Goal: Task Accomplishment & Management: Complete application form

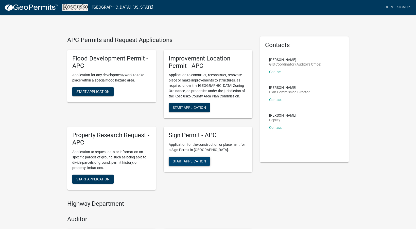
click at [189, 160] on span "Start Application" at bounding box center [189, 161] width 33 height 4
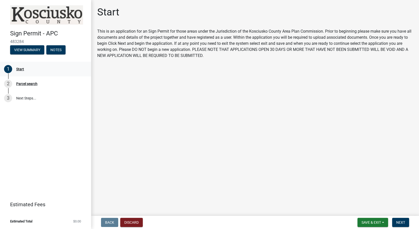
click at [20, 69] on div "Start" at bounding box center [20, 69] width 8 height 4
click at [401, 224] on span "Next" at bounding box center [400, 223] width 9 height 4
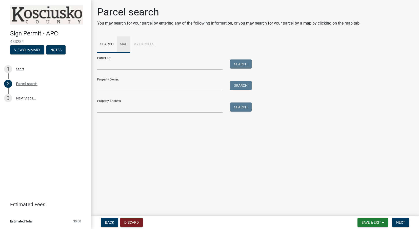
click at [124, 44] on link "Map" at bounding box center [124, 44] width 14 height 16
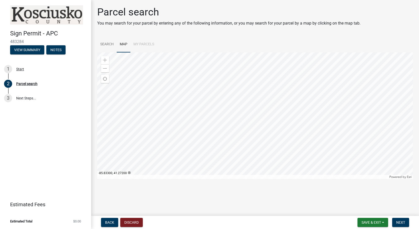
click at [246, 114] on div at bounding box center [255, 115] width 316 height 127
click at [103, 60] on span at bounding box center [105, 60] width 4 height 4
click at [191, 144] on div at bounding box center [255, 115] width 316 height 127
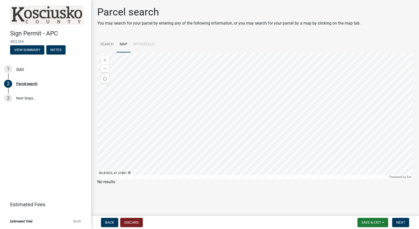
click at [198, 142] on div at bounding box center [255, 115] width 316 height 127
click at [105, 60] on span at bounding box center [105, 60] width 4 height 4
click at [203, 106] on div at bounding box center [255, 115] width 316 height 127
click at [106, 60] on span at bounding box center [105, 60] width 4 height 4
click at [192, 120] on div at bounding box center [255, 115] width 316 height 127
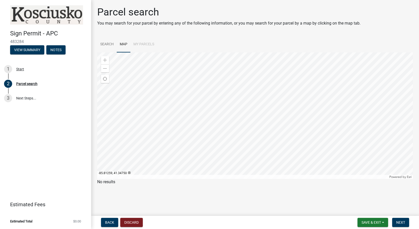
click at [210, 95] on div at bounding box center [255, 115] width 316 height 127
click at [150, 124] on div at bounding box center [255, 115] width 316 height 127
click at [104, 44] on link "Search" at bounding box center [107, 44] width 20 height 16
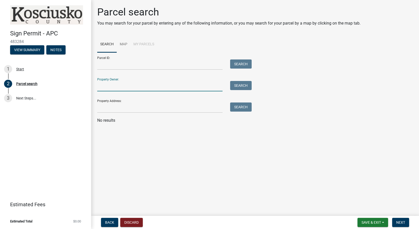
click at [142, 86] on input "Property Owner:" at bounding box center [159, 86] width 125 height 10
type input "[PERSON_NAME]"
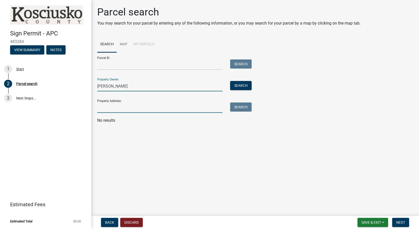
click at [136, 108] on input "Property Address:" at bounding box center [159, 108] width 125 height 10
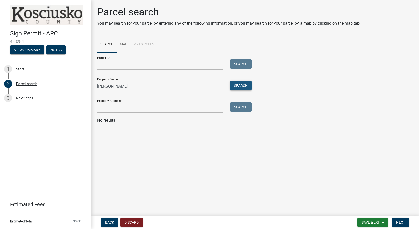
click at [241, 86] on button "Search" at bounding box center [241, 85] width 22 height 9
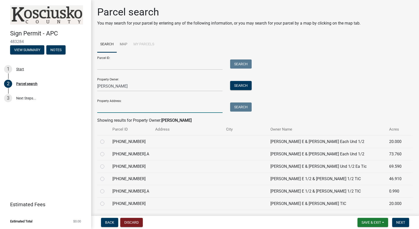
click at [108, 108] on input "Property Address:" at bounding box center [159, 108] width 125 height 10
paste input "[STREET_ADDRESS][PERSON_NAME]"
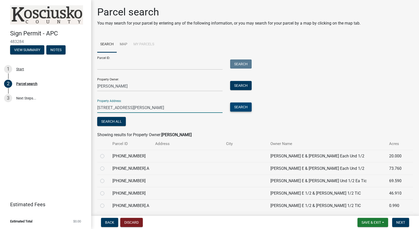
click at [239, 106] on button "Search" at bounding box center [241, 107] width 22 height 9
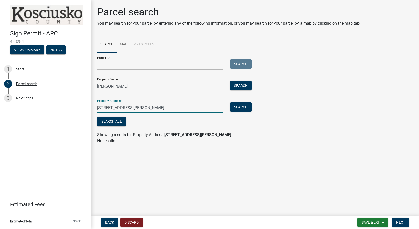
drag, startPoint x: 174, startPoint y: 107, endPoint x: 202, endPoint y: 107, distance: 28.1
click at [202, 107] on input "[STREET_ADDRESS][PERSON_NAME]" at bounding box center [159, 108] width 125 height 10
type input "[STREET_ADDRESS][PERSON_NAME]"
click at [238, 107] on button "Search" at bounding box center [241, 107] width 22 height 9
click at [109, 121] on button "Search All" at bounding box center [111, 121] width 29 height 9
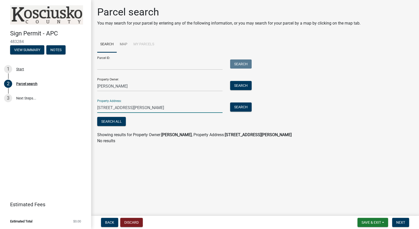
drag, startPoint x: 182, startPoint y: 107, endPoint x: 90, endPoint y: 108, distance: 92.7
click at [90, 108] on div "Sign Permit - APC 483284 View Summary Notes 1 Start 2 Parcel search 3 Next Step…" at bounding box center [209, 114] width 419 height 229
click at [179, 168] on main "Parcel search You may search for your parcel by entering any of the following i…" at bounding box center [255, 107] width 328 height 214
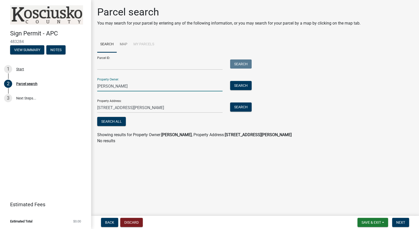
drag, startPoint x: 125, startPoint y: 84, endPoint x: 96, endPoint y: 86, distance: 28.7
click at [96, 86] on div "[PERSON_NAME]" at bounding box center [159, 86] width 133 height 10
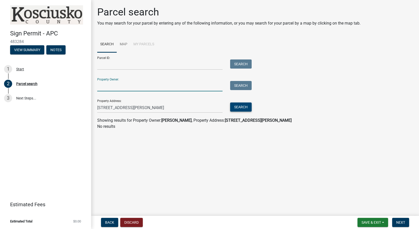
click at [243, 108] on button "Search" at bounding box center [241, 107] width 22 height 9
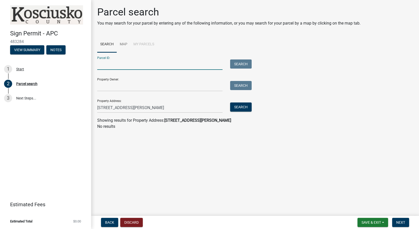
click at [125, 65] on input "Parcel ID:" at bounding box center [159, 65] width 125 height 10
paste input "[STREET_ADDRESS][PERSON_NAME]"
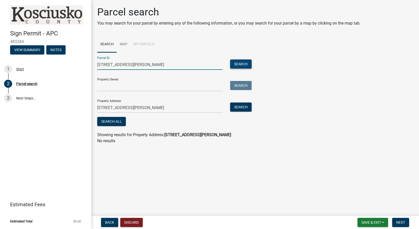
type input "[STREET_ADDRESS][PERSON_NAME]"
click at [239, 65] on button "Search" at bounding box center [241, 64] width 22 height 9
drag, startPoint x: 199, startPoint y: 64, endPoint x: 97, endPoint y: 62, distance: 101.9
click at [97, 62] on div "[STREET_ADDRESS][PERSON_NAME]" at bounding box center [159, 65] width 133 height 10
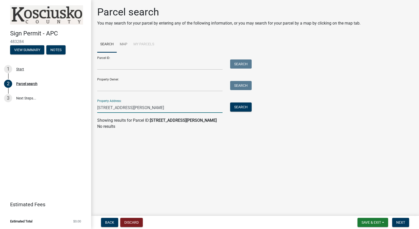
drag, startPoint x: 178, startPoint y: 108, endPoint x: 92, endPoint y: 108, distance: 86.4
click at [92, 108] on div "Parcel search You may search for your parcel by entering any of the following i…" at bounding box center [255, 70] width 328 height 128
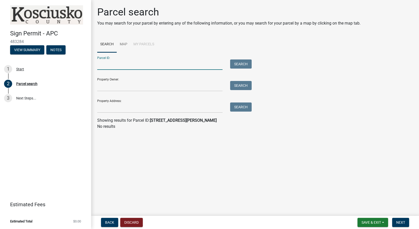
paste input "[PHONE_NUMBER]"
type input "[PHONE_NUMBER]"
click at [236, 63] on button "Search" at bounding box center [241, 64] width 22 height 9
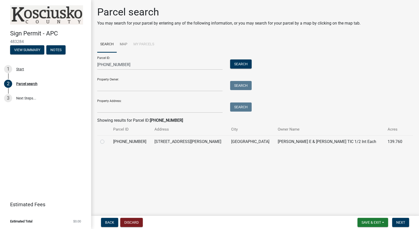
click at [106, 139] on label at bounding box center [106, 139] width 0 height 0
click at [106, 141] on input "radio" at bounding box center [107, 140] width 3 height 3
radio input "true"
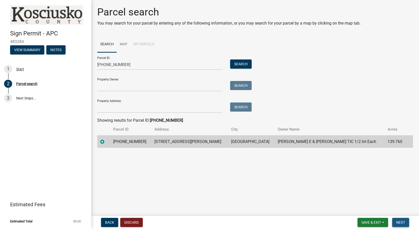
click at [399, 223] on span "Next" at bounding box center [400, 223] width 9 height 4
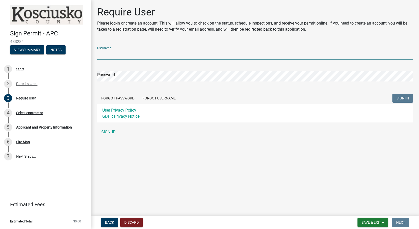
click at [138, 57] on input "Username" at bounding box center [255, 55] width 316 height 10
type input "JTitus"
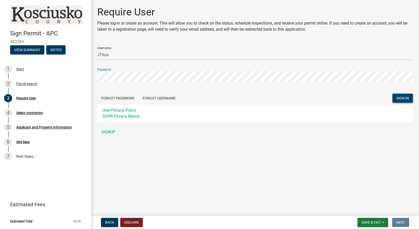
click at [404, 99] on span "SIGN IN" at bounding box center [403, 98] width 12 height 4
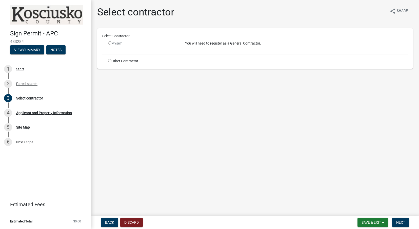
click at [110, 62] on div "Other Contractor" at bounding box center [142, 61] width 77 height 5
click at [110, 62] on input "radio" at bounding box center [109, 60] width 3 height 3
radio input "true"
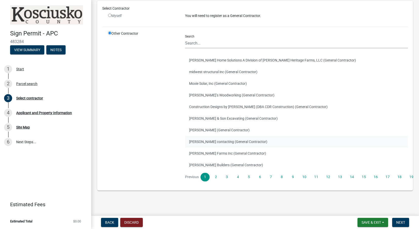
scroll to position [28, 0]
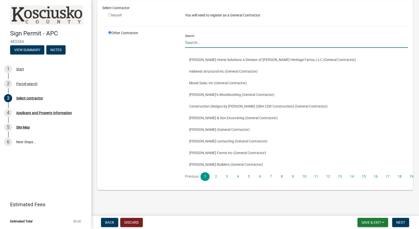
click at [211, 44] on input "Search" at bounding box center [296, 42] width 223 height 10
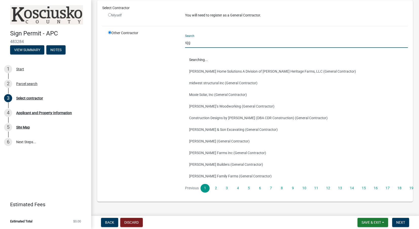
scroll to position [0, 0]
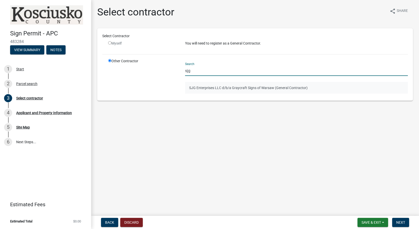
type input "sjg"
click at [219, 88] on button "SJG Enterprises LLC d/b/a Graycraft Signs of Warsaw (General Contractor)" at bounding box center [296, 88] width 223 height 12
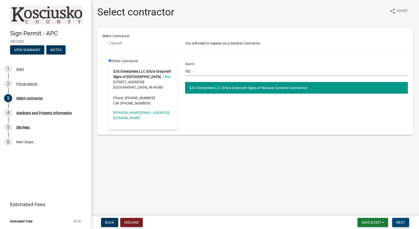
click at [402, 222] on span "Next" at bounding box center [400, 223] width 9 height 4
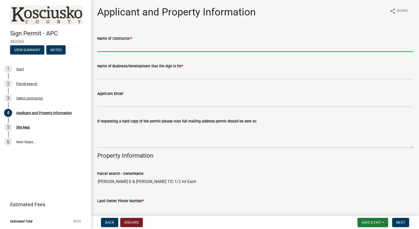
click at [136, 45] on input "Name of Contractor: *" at bounding box center [255, 47] width 316 height 10
type input "Graycraft Signs - [PERSON_NAME]"
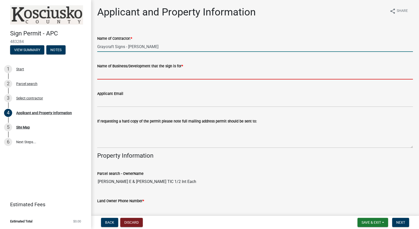
click at [133, 74] on input "Name of Business/Development that the sign is for *" at bounding box center [255, 74] width 316 height 10
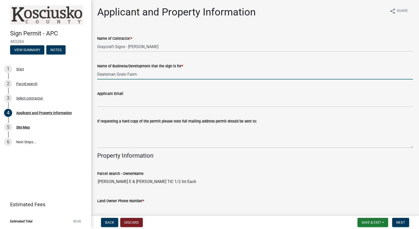
type input "Deatsman Grain Farm"
click at [121, 102] on input "Applicant Email" at bounding box center [255, 102] width 316 height 10
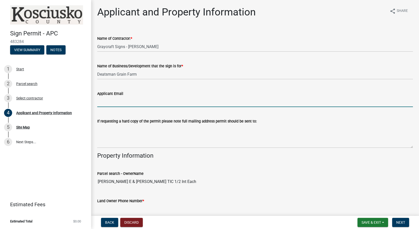
type input "[PERSON_NAME][EMAIL_ADDRESS][DOMAIN_NAME]"
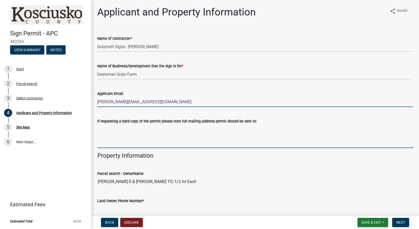
click at [179, 141] on textarea "If requesting a hard copy of the permit please note full mailing address permit…" at bounding box center [255, 136] width 316 height 24
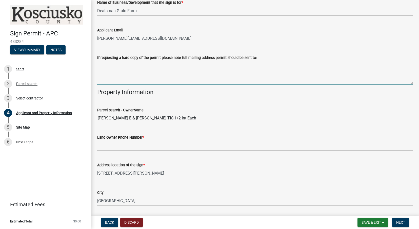
scroll to position [76, 0]
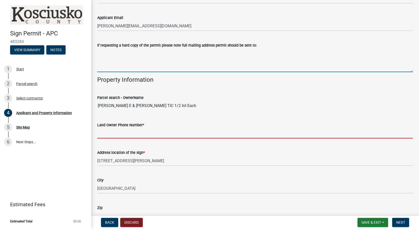
click at [130, 134] on input "Land Owner Phone Number *" at bounding box center [255, 133] width 316 height 10
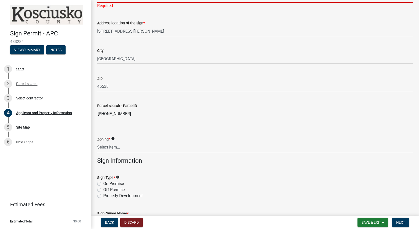
scroll to position [228, 0]
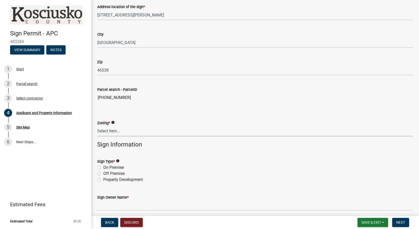
click at [111, 132] on select "Select Item... Residential Agricultural Commercial Industrial 1 Industrial 2 In…" at bounding box center [255, 131] width 316 height 10
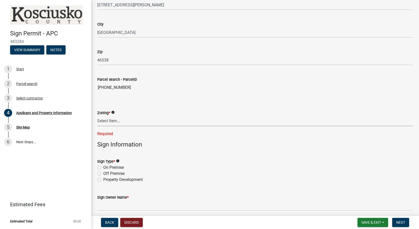
scroll to position [236, 0]
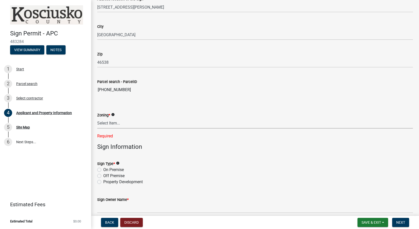
click at [104, 123] on select "Select Item... Residential Agricultural Commercial Industrial 1 Industrial 2 In…" at bounding box center [255, 123] width 316 height 10
click at [150, 123] on select "Select Item... Residential Agricultural Commercial Industrial 1 Industrial 2 In…" at bounding box center [255, 123] width 316 height 10
click at [115, 115] on icon "info" at bounding box center [113, 115] width 4 height 4
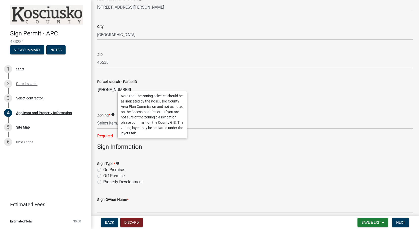
click at [104, 123] on select "Select Item... Residential Agricultural Commercial Industrial 1 Industrial 2 In…" at bounding box center [255, 123] width 316 height 10
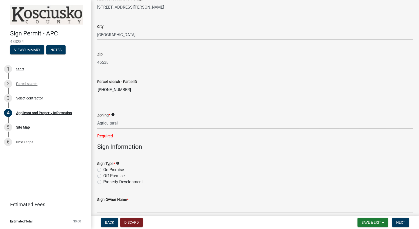
click at [97, 118] on select "Select Item... Residential Agricultural Commercial Industrial 1 Industrial 2 In…" at bounding box center [255, 123] width 316 height 10
select select "551a4d37-fba5-431e-950f-85b4da4e5bd3"
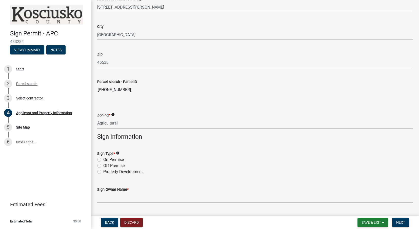
click at [106, 160] on label "On Premise" at bounding box center [113, 160] width 21 height 6
click at [106, 160] on input "On Premise" at bounding box center [104, 158] width 3 height 3
radio input "true"
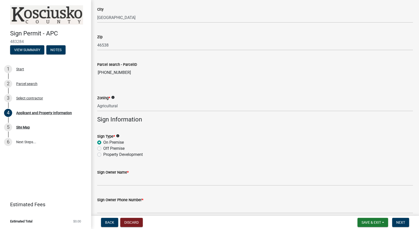
scroll to position [261, 0]
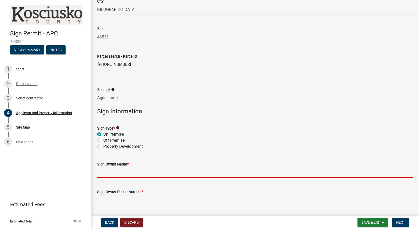
click at [128, 173] on input "Sign Owner Name *" at bounding box center [255, 172] width 316 height 10
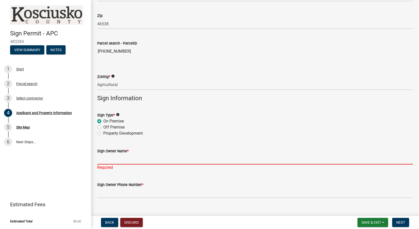
scroll to position [282, 0]
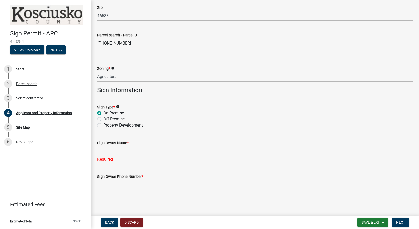
click at [110, 184] on input "Sign Owner Phone Number *" at bounding box center [255, 185] width 316 height 10
paste input "[PHONE_NUMBER]"
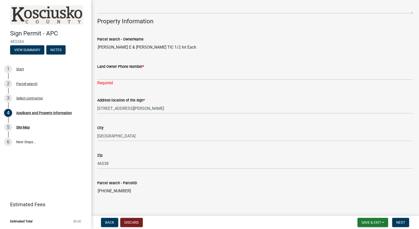
scroll to position [130, 0]
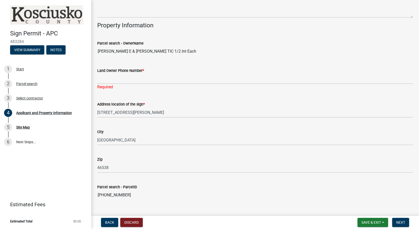
type input "[PHONE_NUMBER]"
click at [124, 78] on input "Land Owner Phone Number *" at bounding box center [255, 79] width 316 height 10
paste input "[PHONE_NUMBER]"
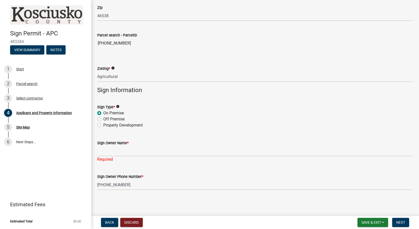
type input "[PHONE_NUMBER]"
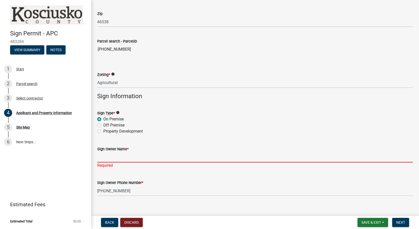
click at [131, 152] on input "Sign Owner Name *" at bounding box center [255, 157] width 316 height 10
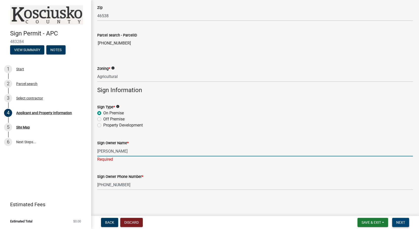
type input "[PERSON_NAME]"
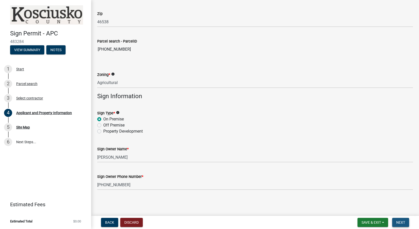
scroll to position [0, 0]
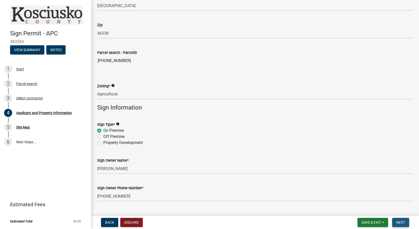
click at [394, 223] on button "Next" at bounding box center [400, 222] width 17 height 9
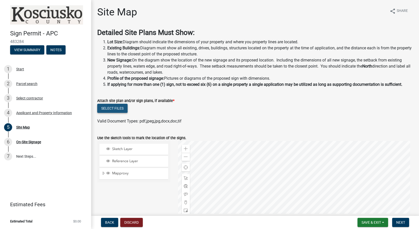
click at [113, 108] on button "Select files" at bounding box center [112, 108] width 30 height 9
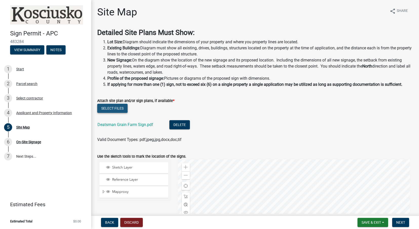
click at [112, 109] on button "Select files" at bounding box center [112, 108] width 30 height 9
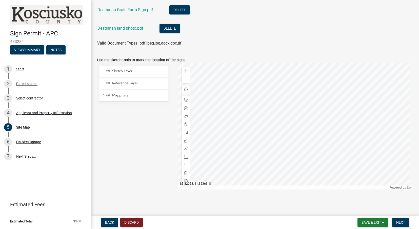
scroll to position [90, 0]
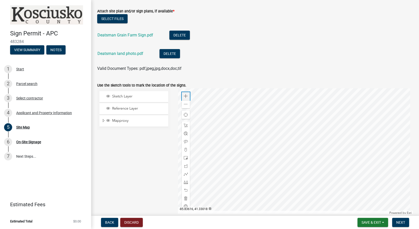
click at [185, 97] on span at bounding box center [186, 96] width 4 height 4
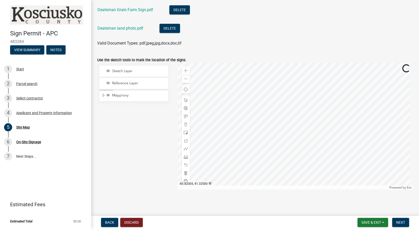
click at [300, 96] on div at bounding box center [295, 126] width 235 height 127
click at [260, 104] on div at bounding box center [295, 126] width 235 height 127
click at [261, 155] on div at bounding box center [295, 126] width 235 height 127
click at [185, 71] on span at bounding box center [186, 71] width 4 height 4
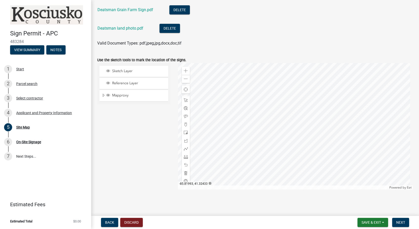
click at [253, 69] on div at bounding box center [295, 126] width 235 height 127
click at [184, 133] on span at bounding box center [186, 133] width 4 height 4
click at [263, 117] on div at bounding box center [295, 126] width 235 height 127
click at [250, 110] on div at bounding box center [295, 126] width 235 height 127
click at [397, 222] on span "Next" at bounding box center [400, 223] width 9 height 4
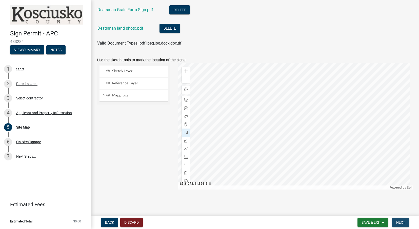
scroll to position [0, 0]
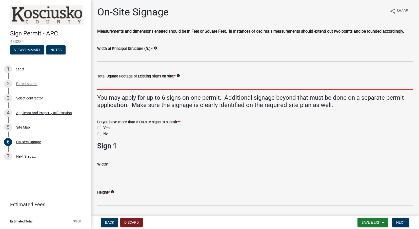
click at [116, 86] on input "text" at bounding box center [255, 84] width 316 height 10
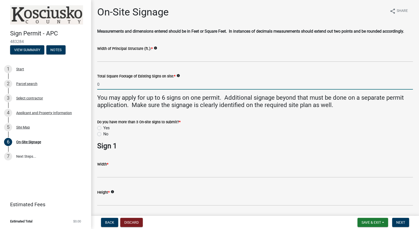
type input "0"
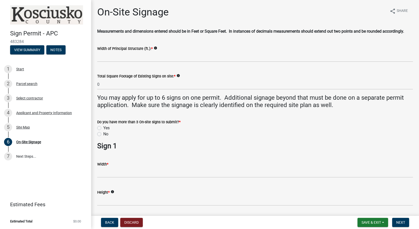
click at [155, 49] on icon "info" at bounding box center [156, 48] width 4 height 4
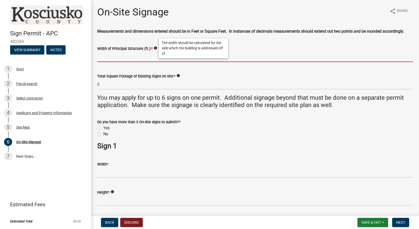
click at [112, 56] on input "Width of Principal Structure (ft.): *" at bounding box center [255, 57] width 316 height 10
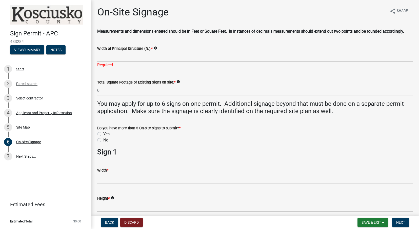
click at [99, 136] on div "Do you have more than 3 On-site signs to submit? * Yes No" at bounding box center [255, 134] width 316 height 18
click at [103, 141] on label "No" at bounding box center [105, 140] width 5 height 6
click at [103, 141] on input "No" at bounding box center [104, 138] width 3 height 3
radio input "true"
click at [122, 59] on input "Width of Principal Structure (ft.): *" at bounding box center [255, 57] width 316 height 10
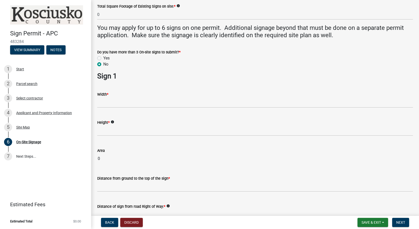
type input "55"
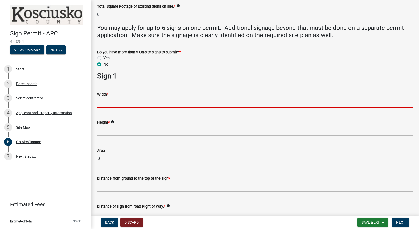
scroll to position [70, 0]
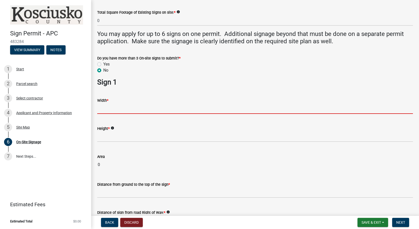
click at [109, 104] on input "text" at bounding box center [255, 109] width 316 height 10
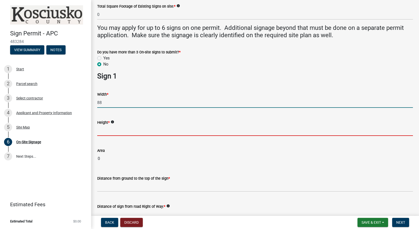
type input "88.00"
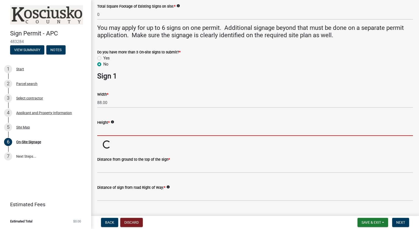
click at [110, 133] on input "text" at bounding box center [255, 131] width 316 height 10
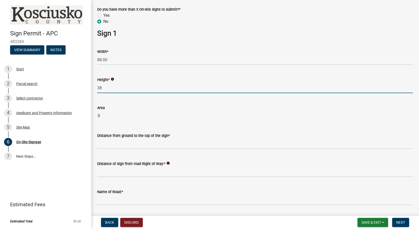
scroll to position [121, 0]
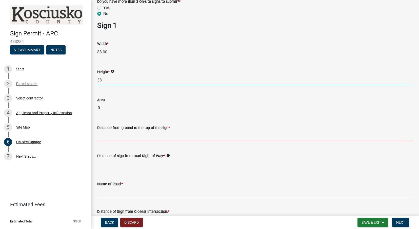
type input "38.00"
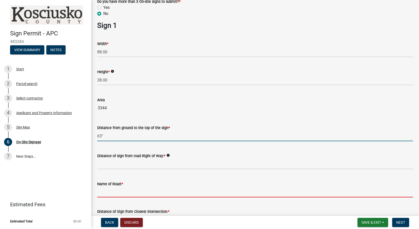
type input "63"
click at [105, 194] on form "Name of Road: *" at bounding box center [255, 189] width 316 height 16
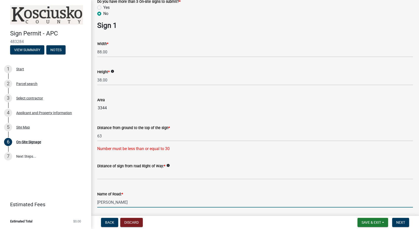
type input "[PERSON_NAME]"
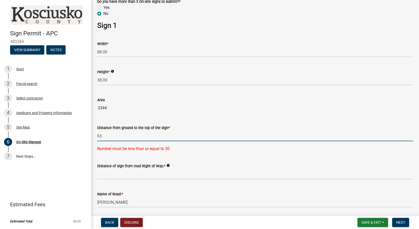
drag, startPoint x: 102, startPoint y: 137, endPoint x: 98, endPoint y: 136, distance: 4.1
click at [98, 136] on input "63" at bounding box center [255, 136] width 316 height 10
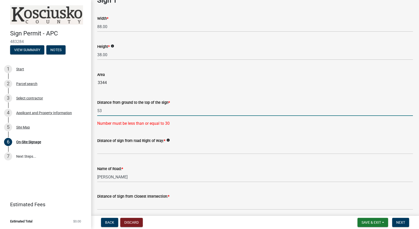
click at [122, 124] on div "Number must be less than or equal to 30" at bounding box center [255, 124] width 316 height 6
click at [122, 116] on input "53" at bounding box center [255, 111] width 316 height 10
type input "5"
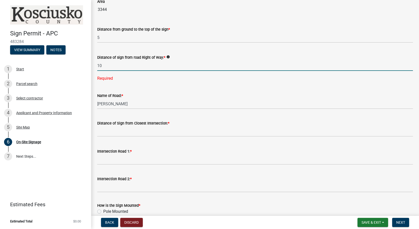
scroll to position [222, 0]
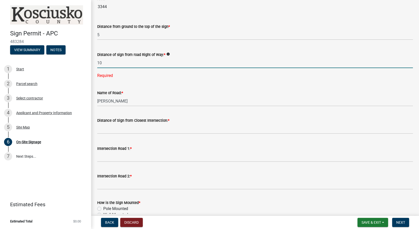
type input "10"
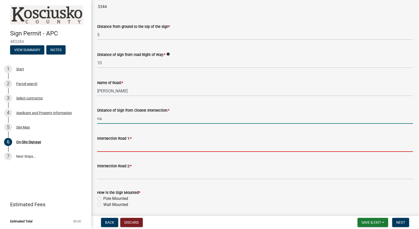
type input "0"
click at [118, 148] on input "Intersection Road 1: *" at bounding box center [255, 147] width 316 height 10
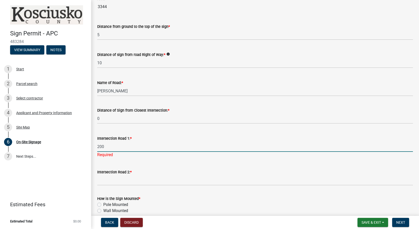
type input "200"
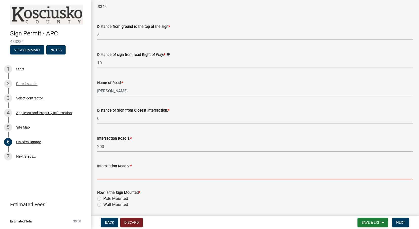
click at [111, 179] on input "Intersection Road 2: *" at bounding box center [255, 174] width 316 height 10
type input "75"
click at [124, 199] on label "Pole Mounted" at bounding box center [115, 199] width 25 height 6
click at [107, 199] on input "Pole Mounted" at bounding box center [104, 197] width 3 height 3
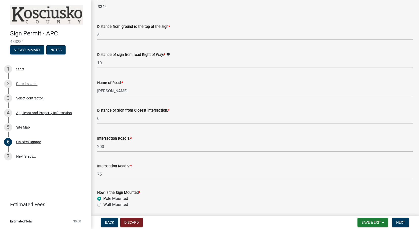
radio input "true"
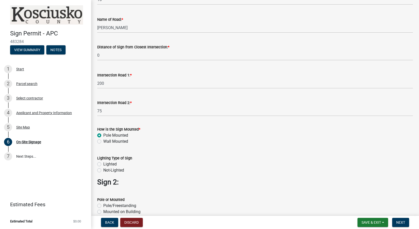
scroll to position [298, 0]
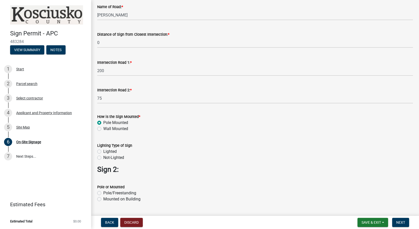
click at [109, 158] on label "Not-Lighted" at bounding box center [113, 158] width 21 height 6
click at [107, 158] on input "Not-Lighted" at bounding box center [104, 156] width 3 height 3
radio input "true"
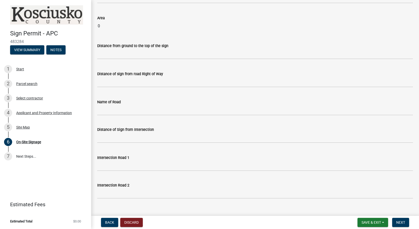
scroll to position [855, 0]
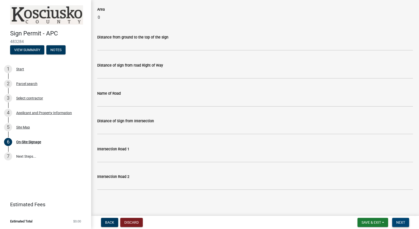
click at [403, 224] on span "Next" at bounding box center [400, 223] width 9 height 4
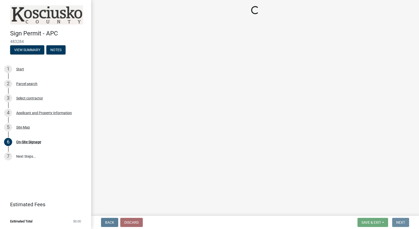
scroll to position [0, 0]
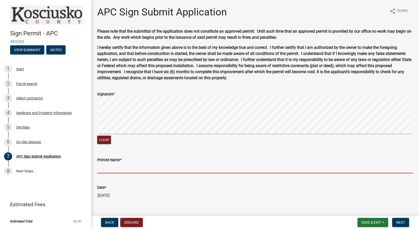
click at [106, 167] on input "Printed Name *" at bounding box center [255, 168] width 316 height 10
type input "[PERSON_NAME]"
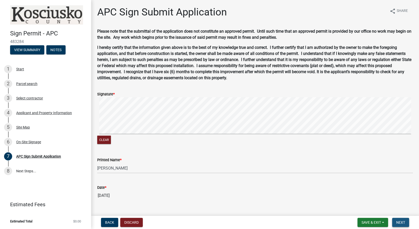
click at [403, 223] on span "Next" at bounding box center [400, 223] width 9 height 4
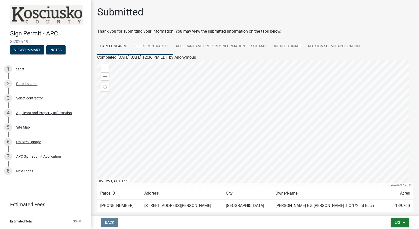
click at [157, 46] on link "Select contractor" at bounding box center [151, 47] width 42 height 16
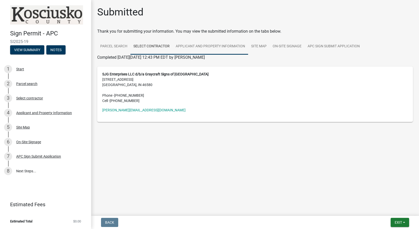
click at [196, 45] on link "Applicant and Property Information" at bounding box center [210, 47] width 75 height 16
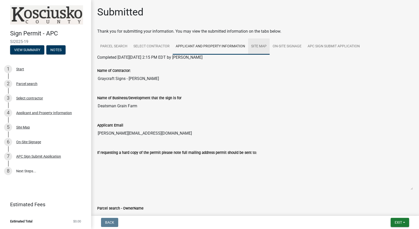
click at [258, 46] on link "Site Map" at bounding box center [259, 47] width 22 height 16
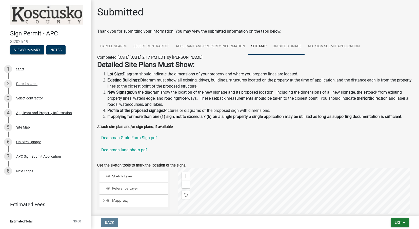
click at [293, 46] on link "On-Site Signage" at bounding box center [287, 47] width 35 height 16
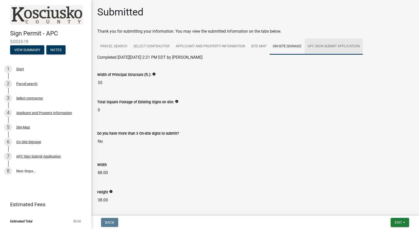
click at [328, 47] on link "APC Sign Submit Application" at bounding box center [334, 47] width 58 height 16
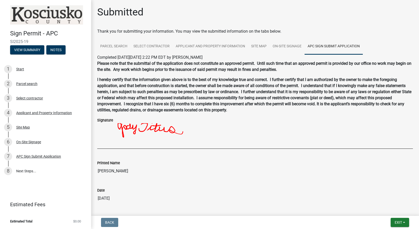
scroll to position [20, 0]
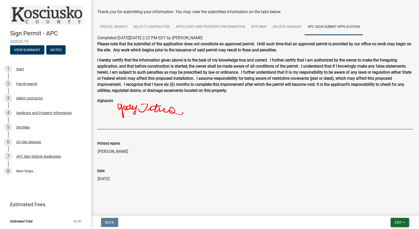
click at [397, 222] on span "Exit" at bounding box center [398, 223] width 7 height 4
click at [378, 210] on button "Save & Exit" at bounding box center [389, 209] width 41 height 12
